Goal: Transaction & Acquisition: Obtain resource

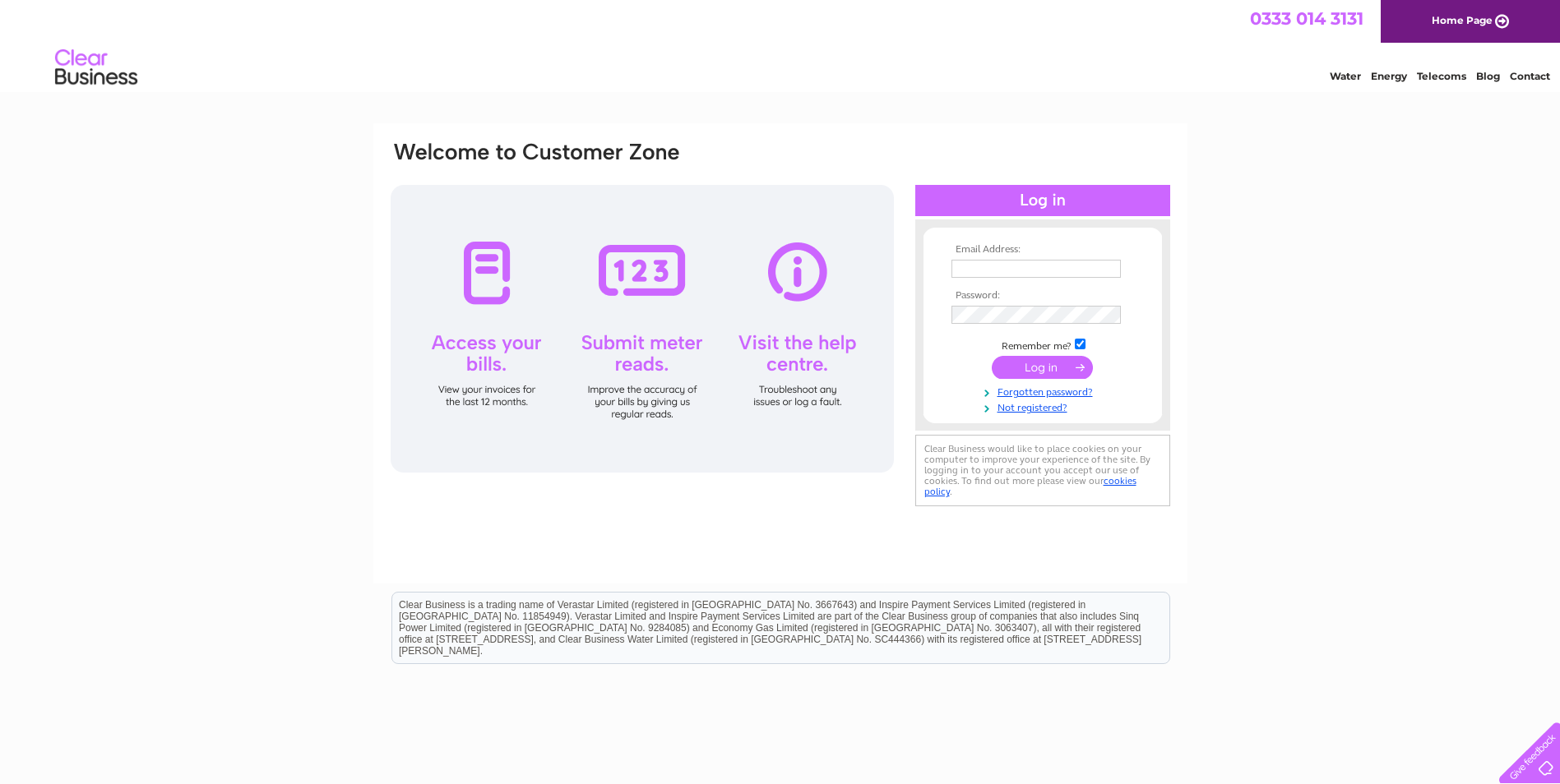
type input "[EMAIL_ADDRESS][DOMAIN_NAME]"
click at [1052, 370] on input "submit" at bounding box center [1042, 367] width 101 height 23
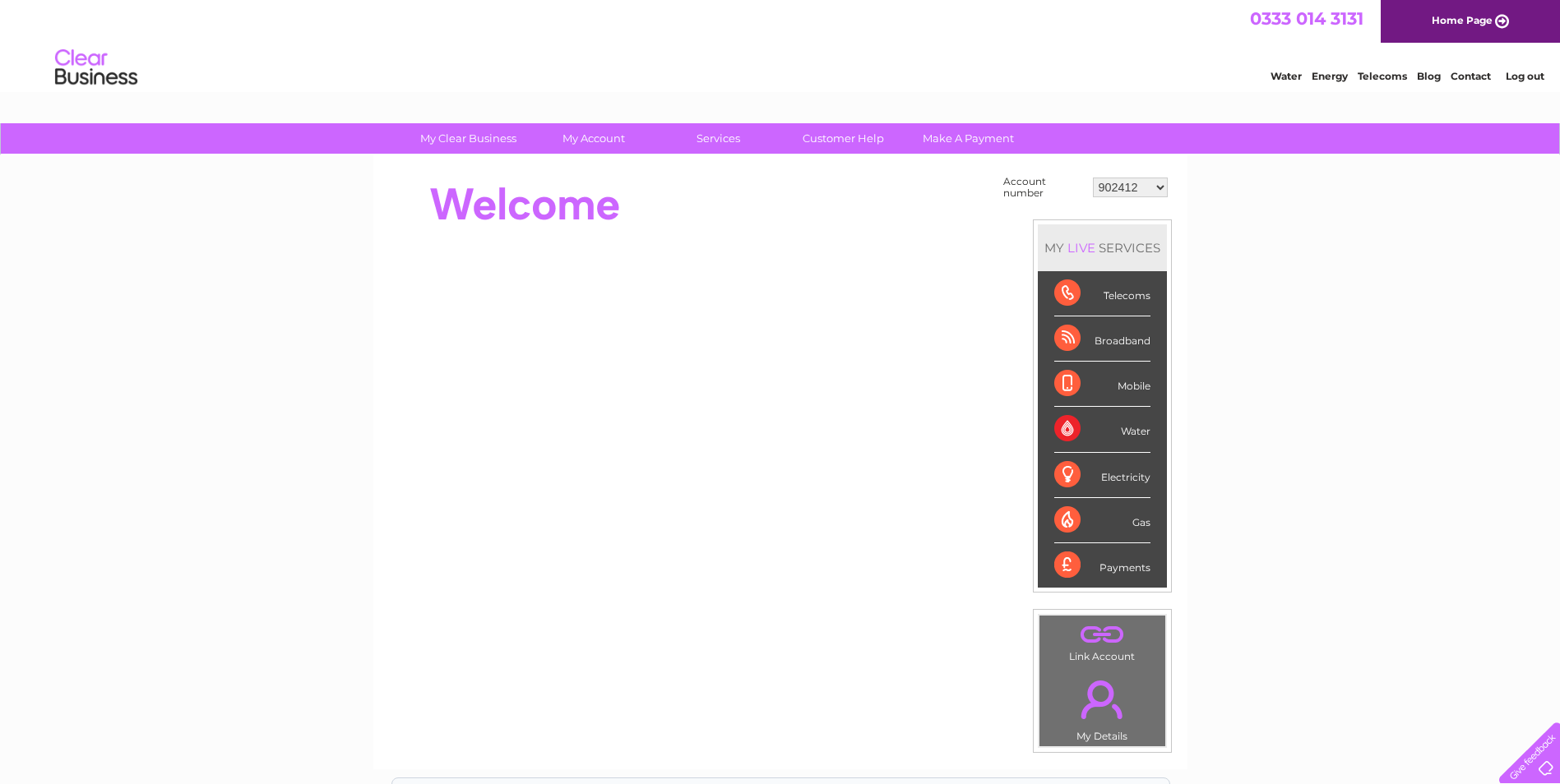
click at [1157, 190] on select "902412 902414 902418 30265946 30269145 30291735" at bounding box center [1130, 188] width 75 height 20
click at [1137, 148] on div "My Clear Business Login Details My Details My Preferences Link Account My Accou…" at bounding box center [780, 140] width 1560 height 32
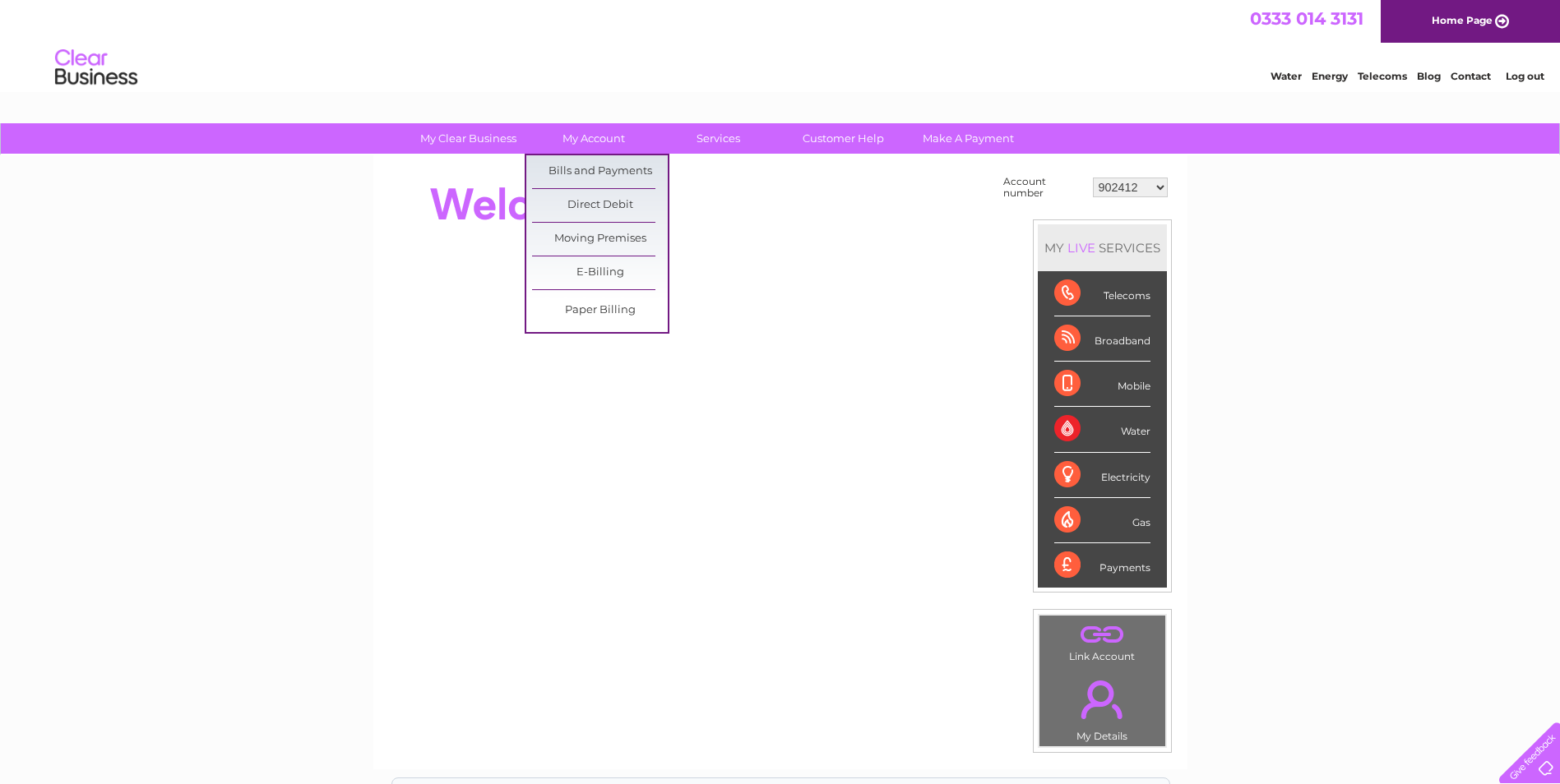
click at [613, 154] on ul "Bills and Payments Direct Debit Moving Premises E-Billing Paper Billing" at bounding box center [597, 244] width 145 height 180
click at [615, 171] on link "Bills and Payments" at bounding box center [599, 172] width 136 height 33
click at [608, 173] on link "Bills and Payments" at bounding box center [599, 172] width 136 height 33
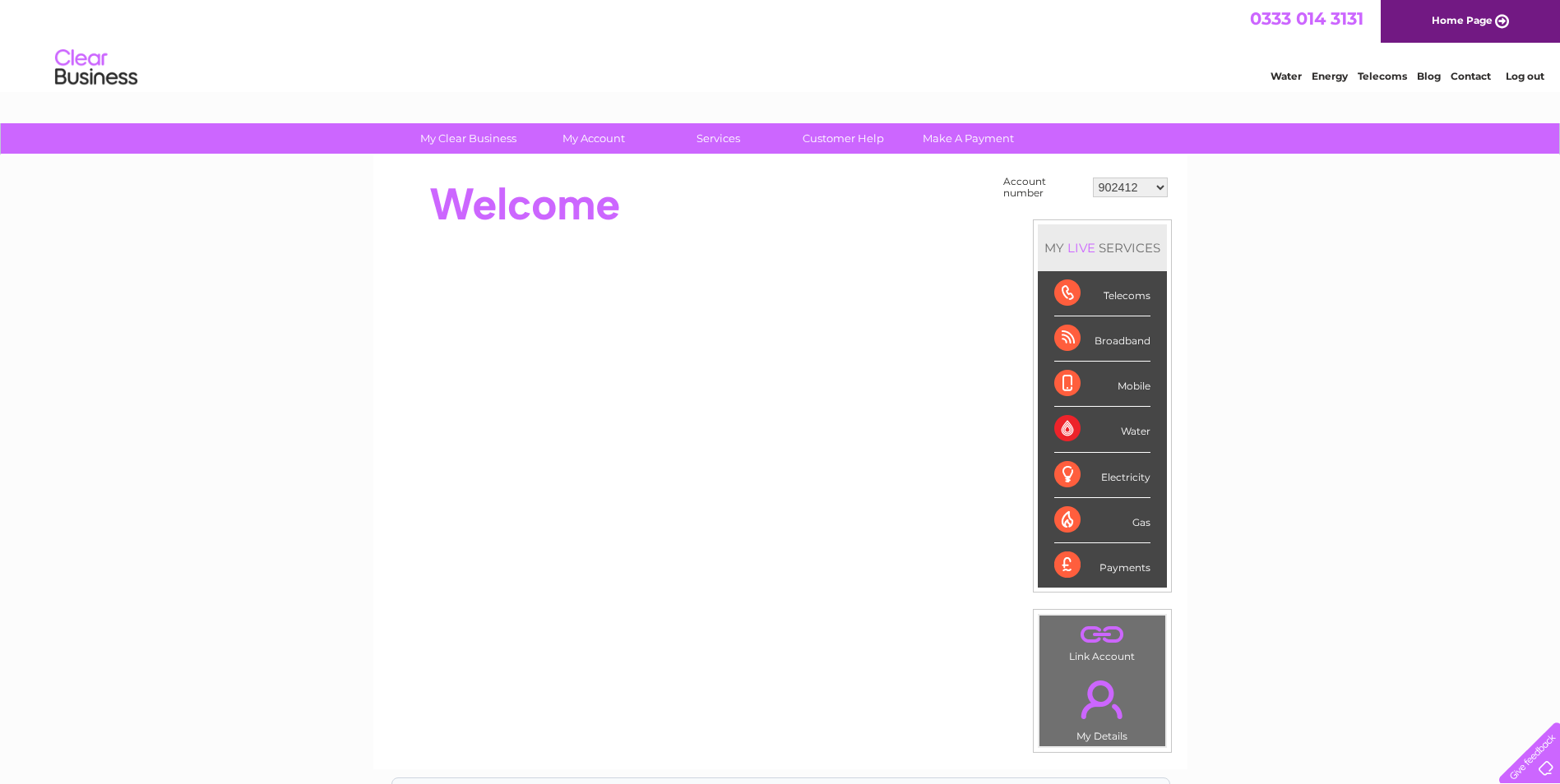
click at [716, 228] on div at bounding box center [688, 204] width 599 height 66
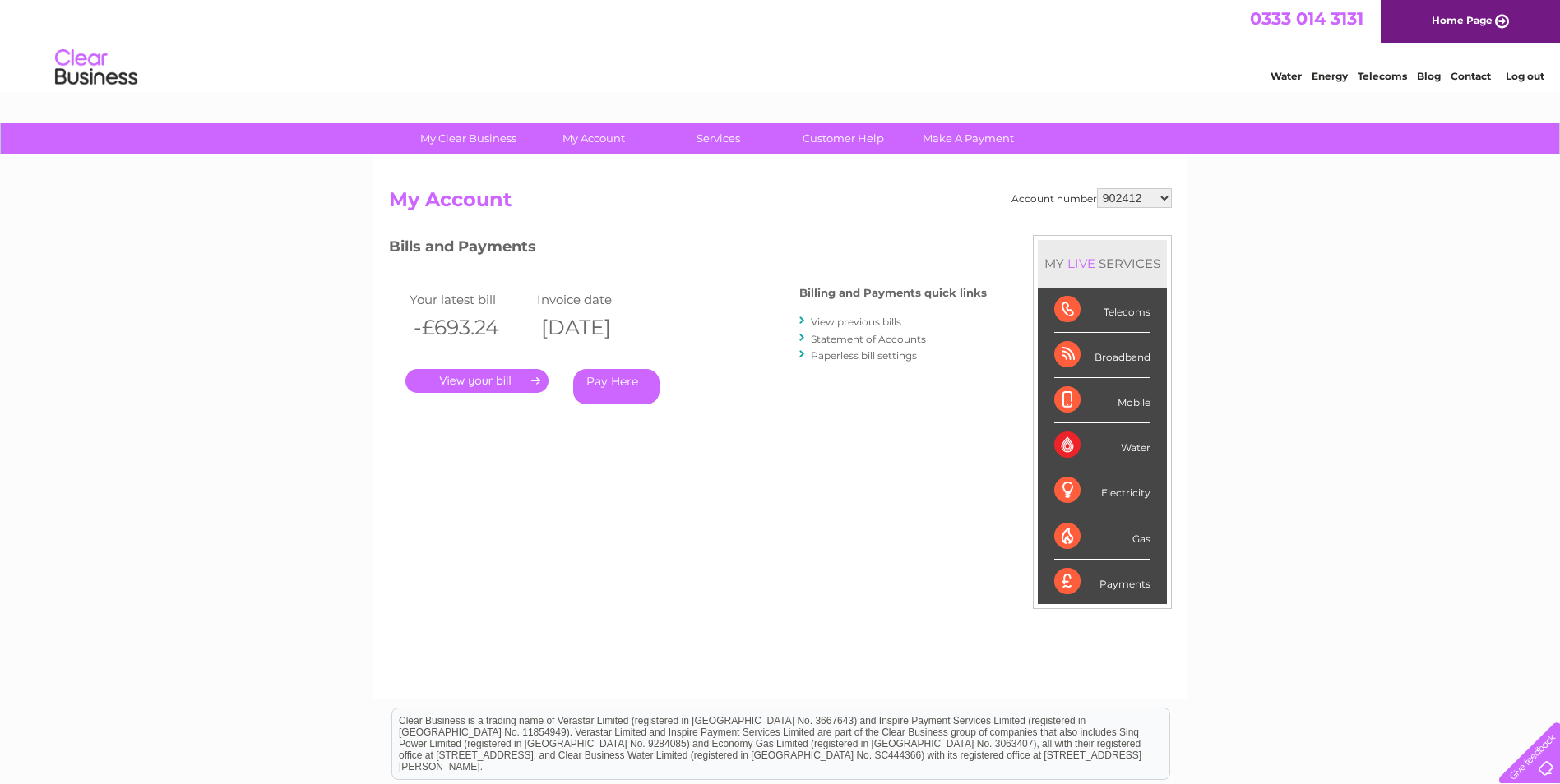
click at [1108, 198] on select "902412 902414 902418 30265946 30269145 30291735" at bounding box center [1135, 198] width 75 height 20
select select "902414"
click at [1098, 188] on select "902412 902414 902418 30265946 30269145 30291735" at bounding box center [1135, 198] width 75 height 20
click at [1160, 199] on select "902412 902414 902418 30265946 30269145 30291735" at bounding box center [1135, 198] width 75 height 20
select select "902418"
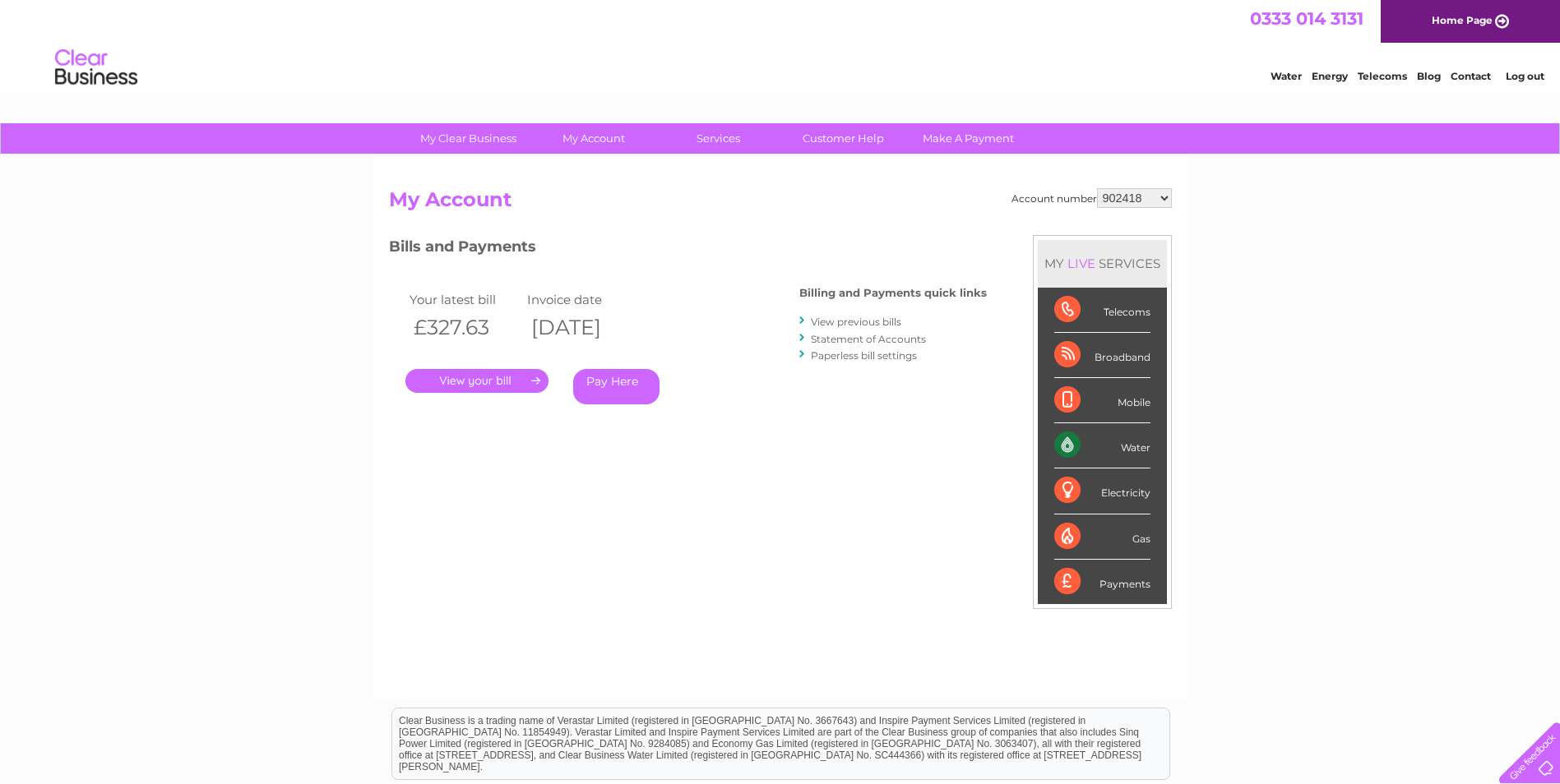
click at [1098, 188] on select "902412 902414 902418 30265946 30269145 30291735" at bounding box center [1135, 198] width 75 height 20
click at [1155, 201] on select "902412 902414 902418 30265946 30269145 30291735" at bounding box center [1135, 198] width 75 height 20
click at [838, 262] on h3 "Bills and Payments" at bounding box center [688, 249] width 598 height 28
click at [863, 323] on link "View previous bills" at bounding box center [856, 322] width 91 height 12
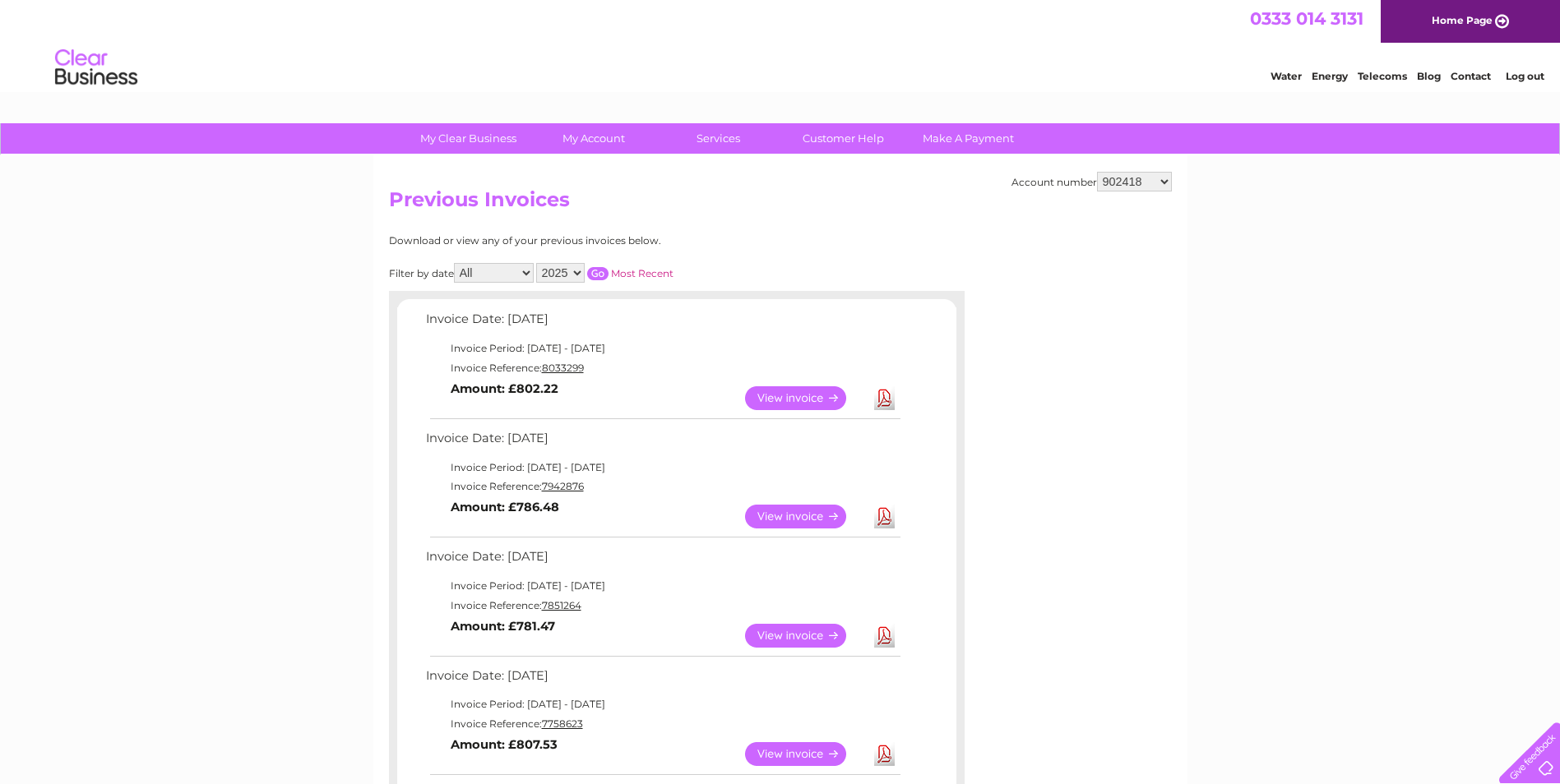
click at [893, 508] on link "Download" at bounding box center [884, 516] width 20 height 24
click at [1160, 180] on select "902412 902414 902418 30265946 30269145 30291735" at bounding box center [1135, 181] width 75 height 20
select select "902414"
click at [1098, 172] on select "902412 902414 902418 30265946 30269145 30291735" at bounding box center [1135, 181] width 75 height 20
click at [886, 514] on link "Download" at bounding box center [884, 516] width 20 height 24
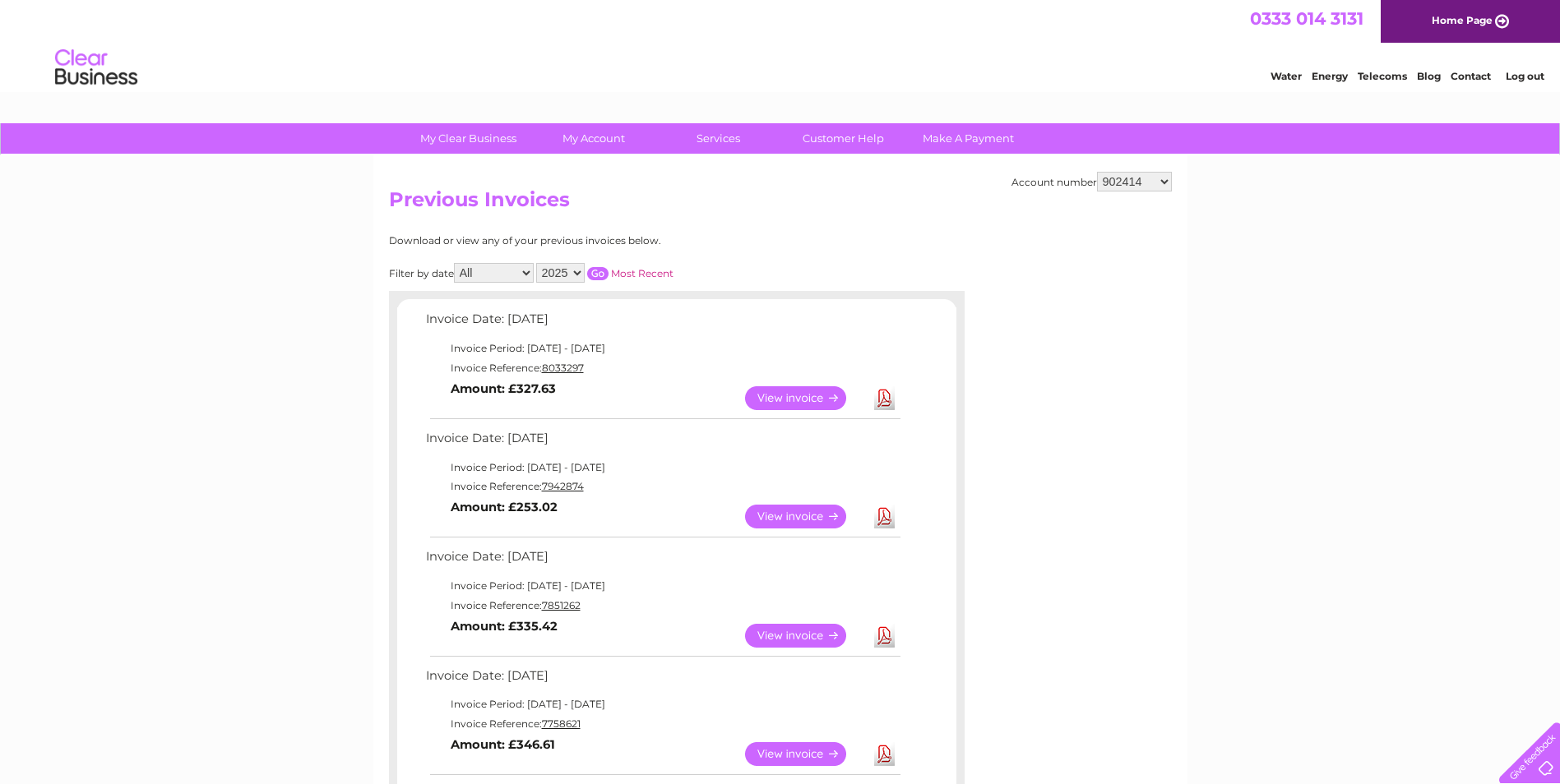
click at [1149, 179] on select "902412 902414 902418 30265946 30269145 30291735" at bounding box center [1135, 181] width 75 height 20
select select "30265946"
click at [1098, 172] on select "902412 902414 902418 30265946 30269145 30291735" at bounding box center [1135, 181] width 75 height 20
click at [882, 524] on link "Download" at bounding box center [884, 516] width 20 height 24
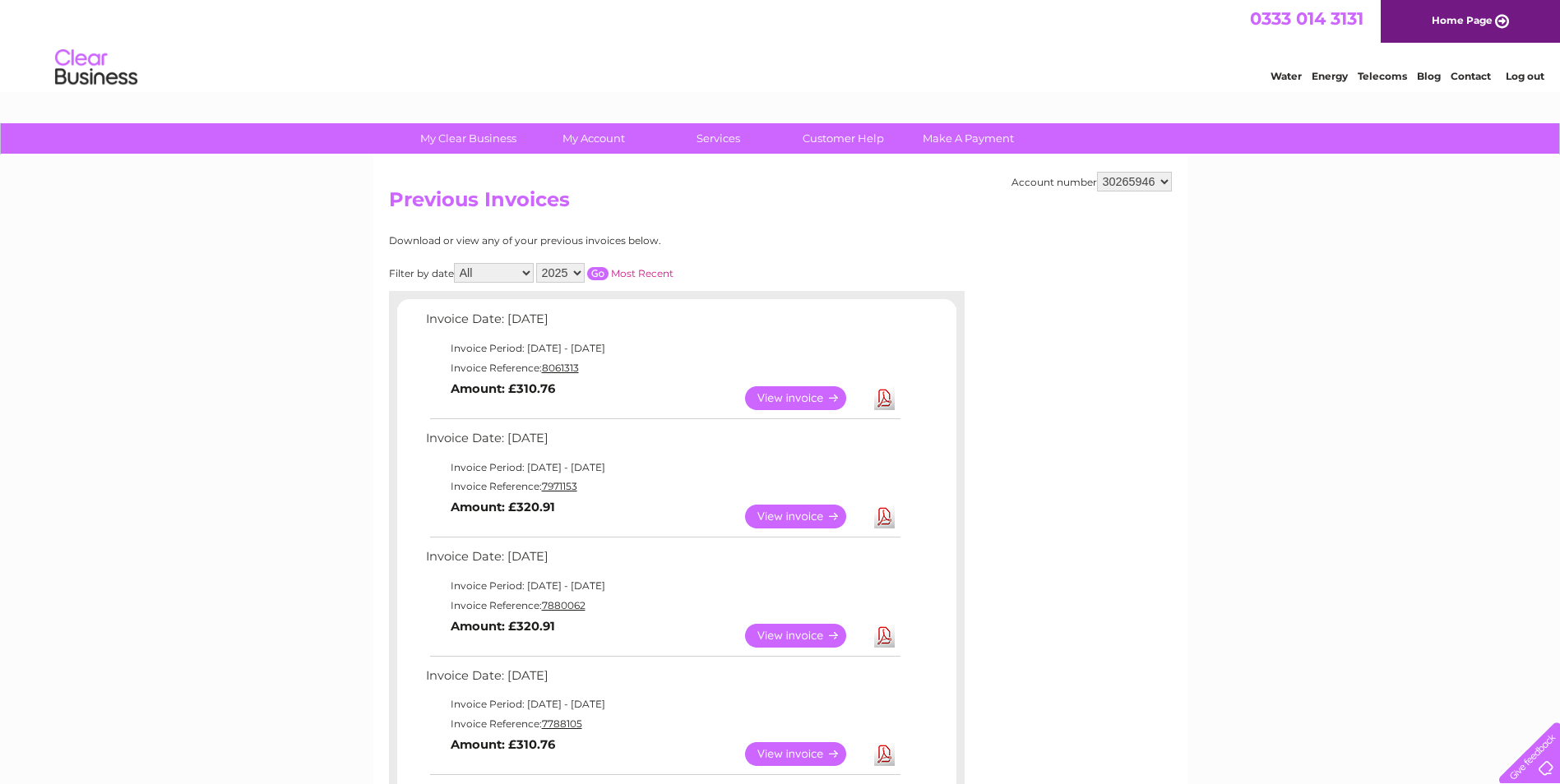
drag, startPoint x: 1131, startPoint y: 176, endPoint x: 1151, endPoint y: 190, distance: 24.4
click at [1131, 176] on select "902412 902414 902418 30265946 30269145 30291735" at bounding box center [1135, 181] width 75 height 20
select select "30269145"
click at [1098, 172] on select "902412 902414 902418 30265946 30269145 30291735" at bounding box center [1135, 181] width 75 height 20
click at [881, 518] on link "Download" at bounding box center [884, 516] width 20 height 24
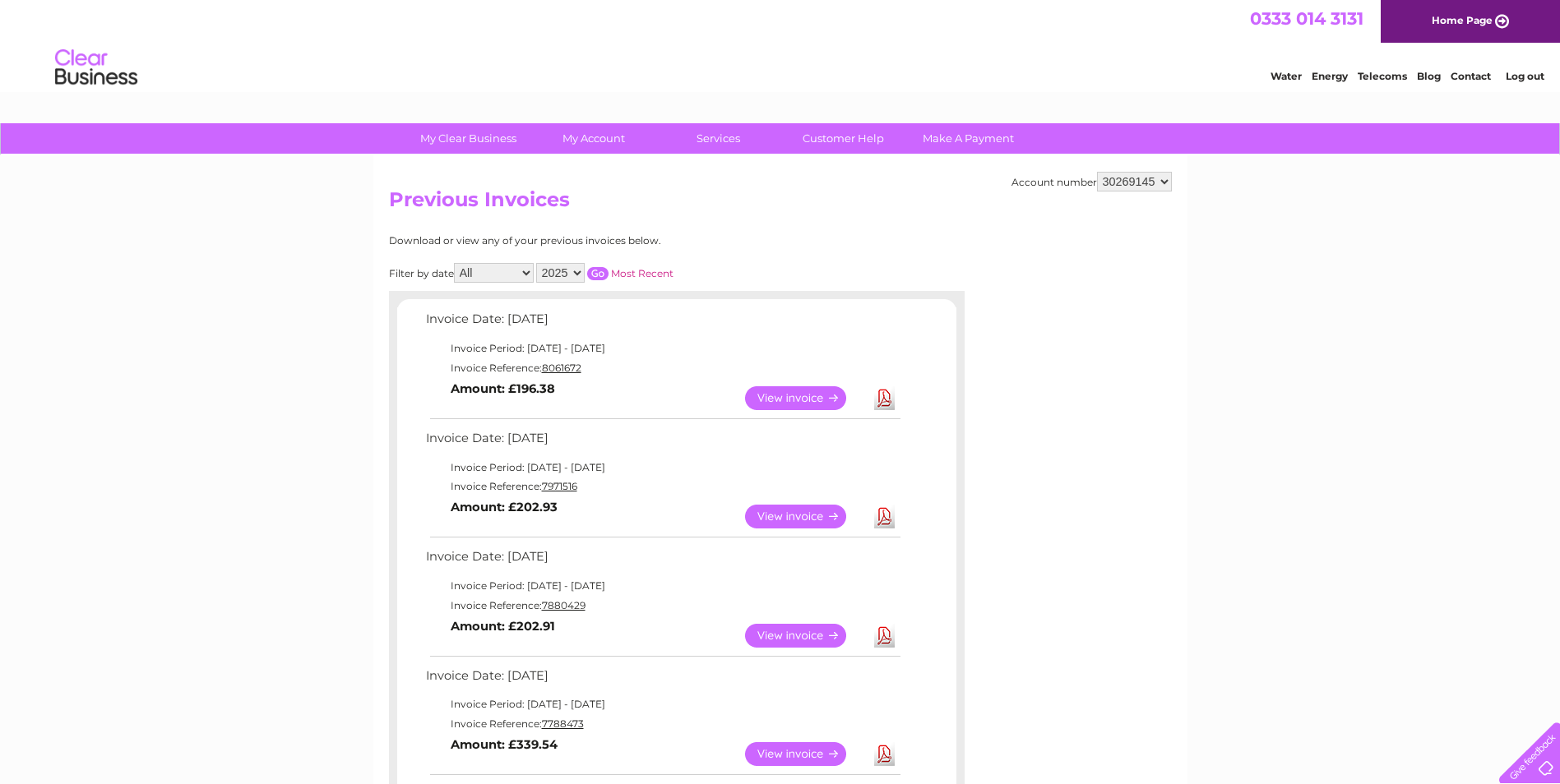
click at [1108, 188] on select "902412 902414 902418 30265946 30269145 30291735" at bounding box center [1135, 181] width 75 height 20
select select "30291735"
click at [1098, 172] on select "902412 902414 902418 30265946 30269145 30291735" at bounding box center [1135, 181] width 75 height 20
click at [892, 516] on link "Download" at bounding box center [884, 516] width 20 height 24
click at [885, 518] on link "Download" at bounding box center [884, 516] width 20 height 24
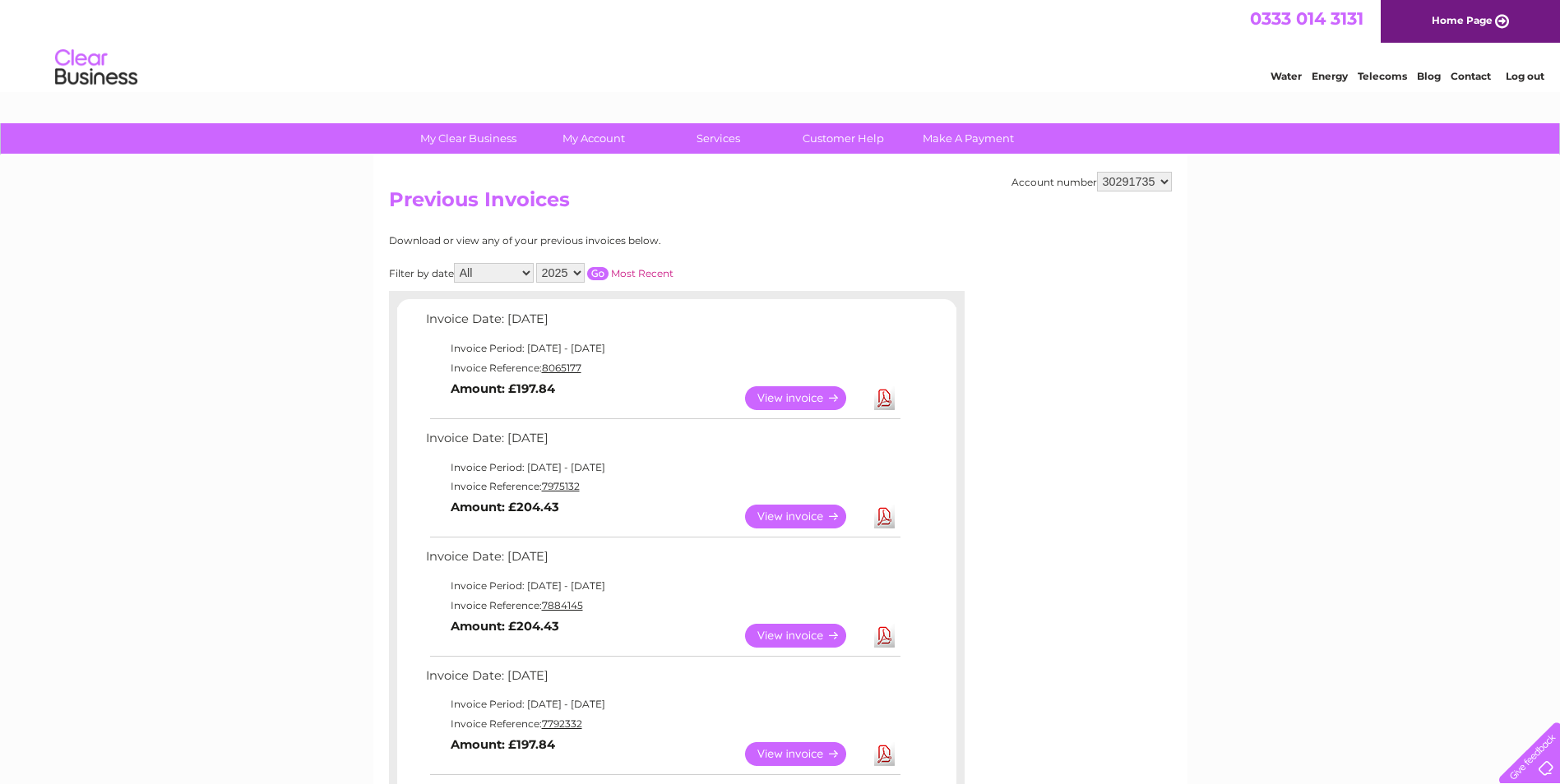
click at [880, 517] on link "Download" at bounding box center [884, 516] width 20 height 24
click at [878, 513] on link "Download" at bounding box center [884, 516] width 20 height 24
